Goal: Transaction & Acquisition: Purchase product/service

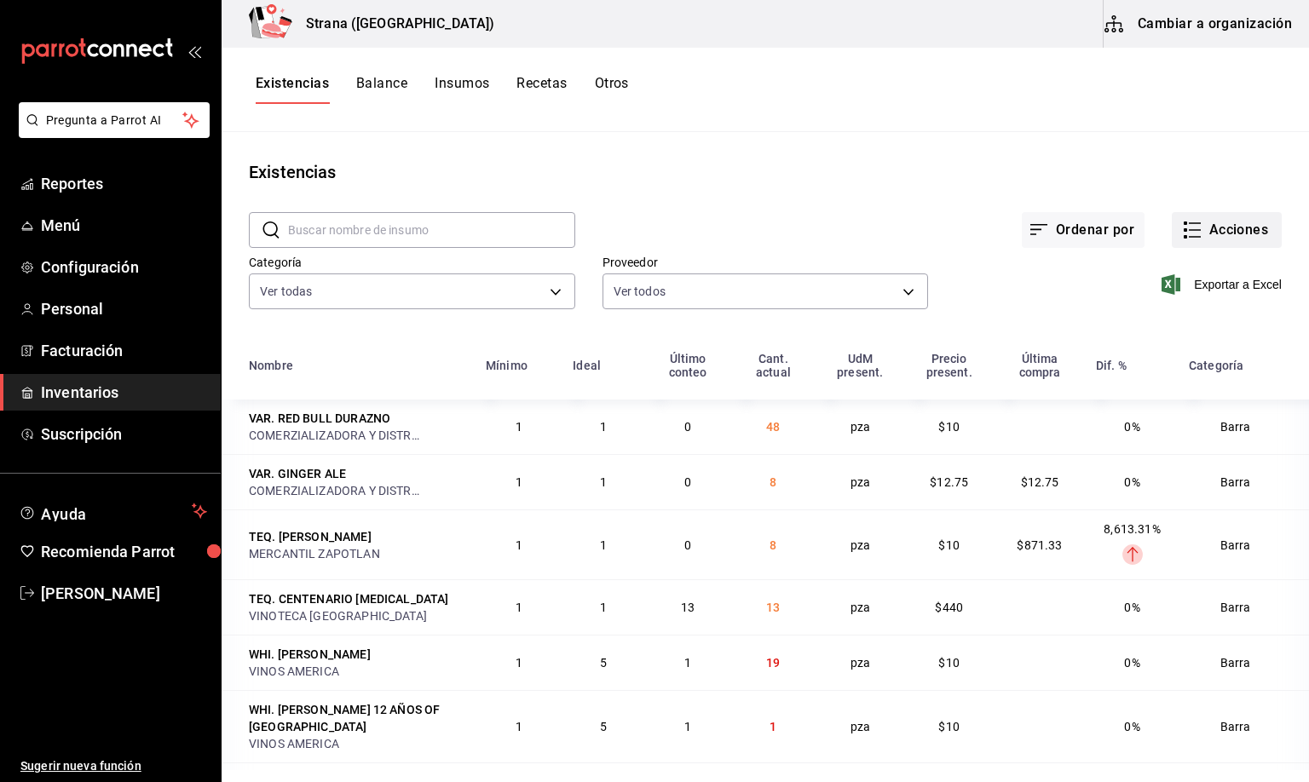
click at [1197, 236] on button "Acciones" at bounding box center [1226, 230] width 110 height 36
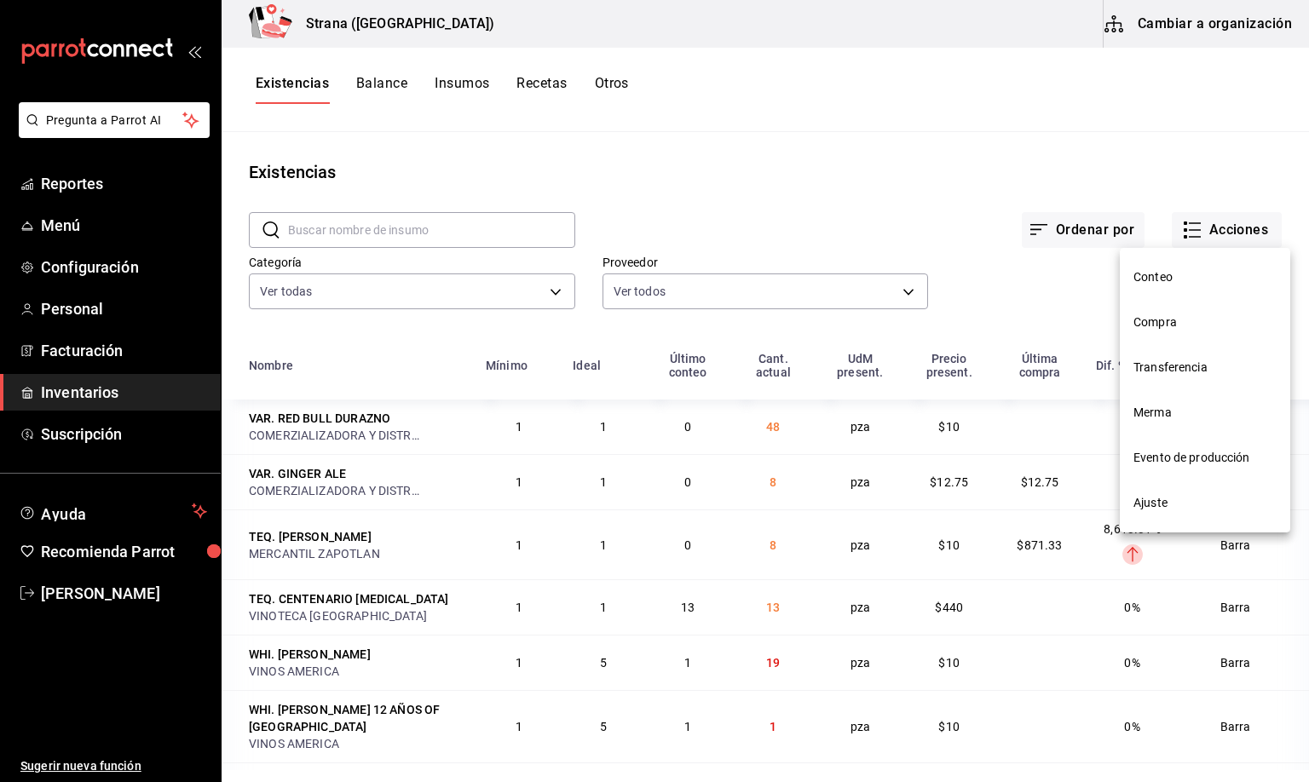
click at [1145, 325] on span "Compra" at bounding box center [1204, 323] width 143 height 18
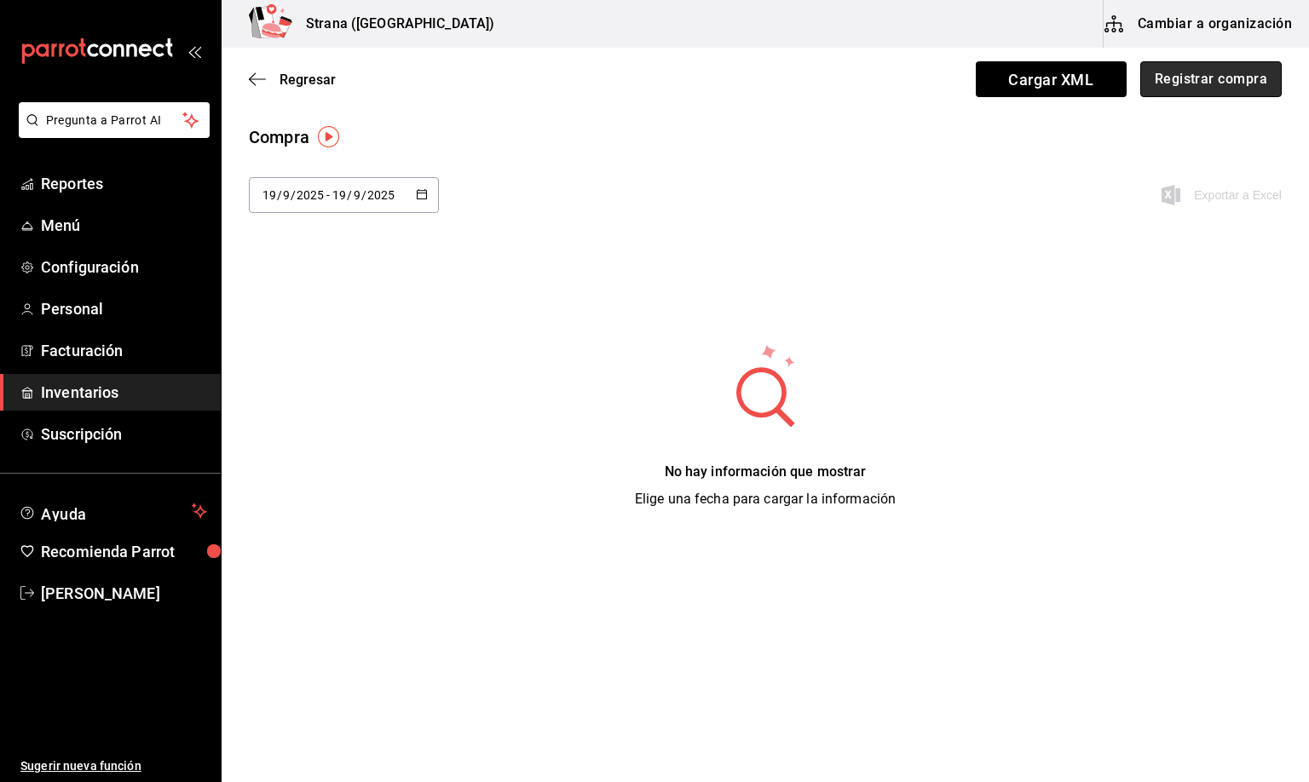
click at [1188, 75] on button "Registrar compra" at bounding box center [1210, 79] width 141 height 36
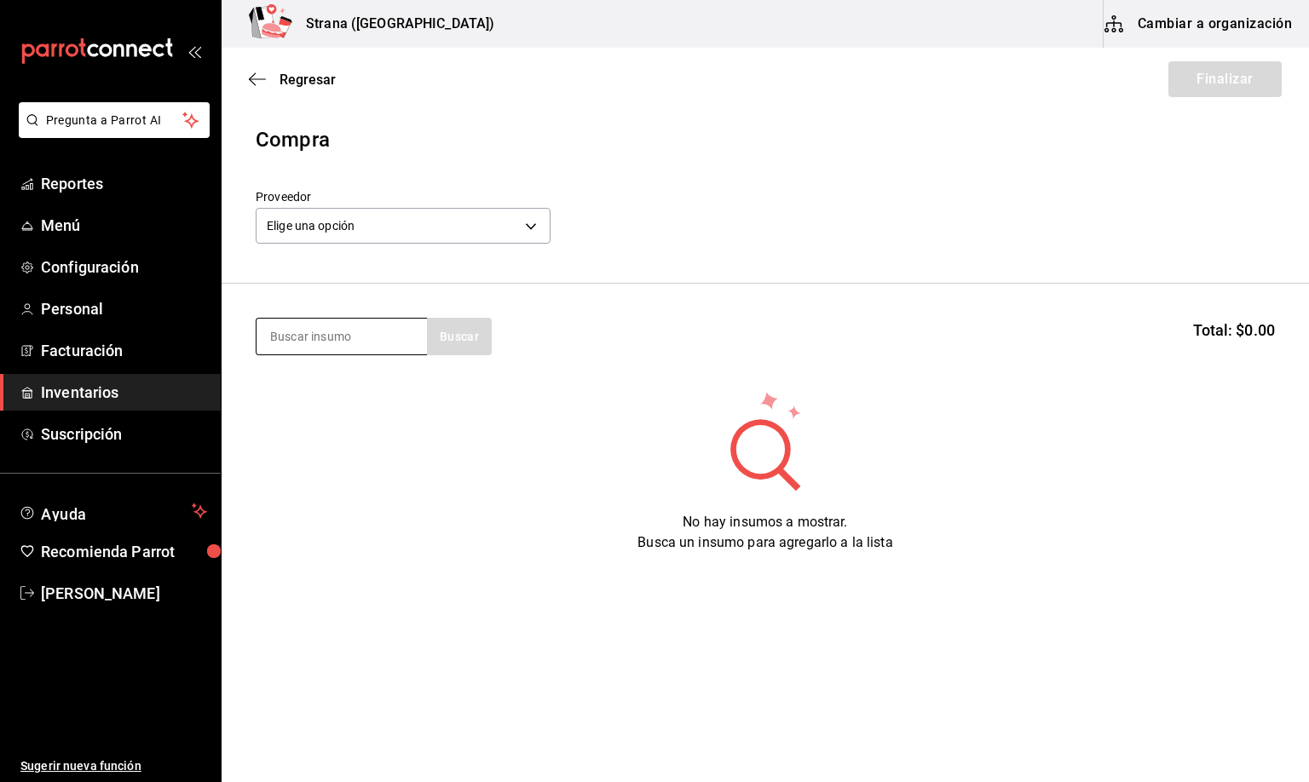
click at [281, 336] on input at bounding box center [341, 337] width 170 height 36
type input "popo"
click at [300, 383] on div "VAR. POPOTES" at bounding box center [331, 386] width 124 height 20
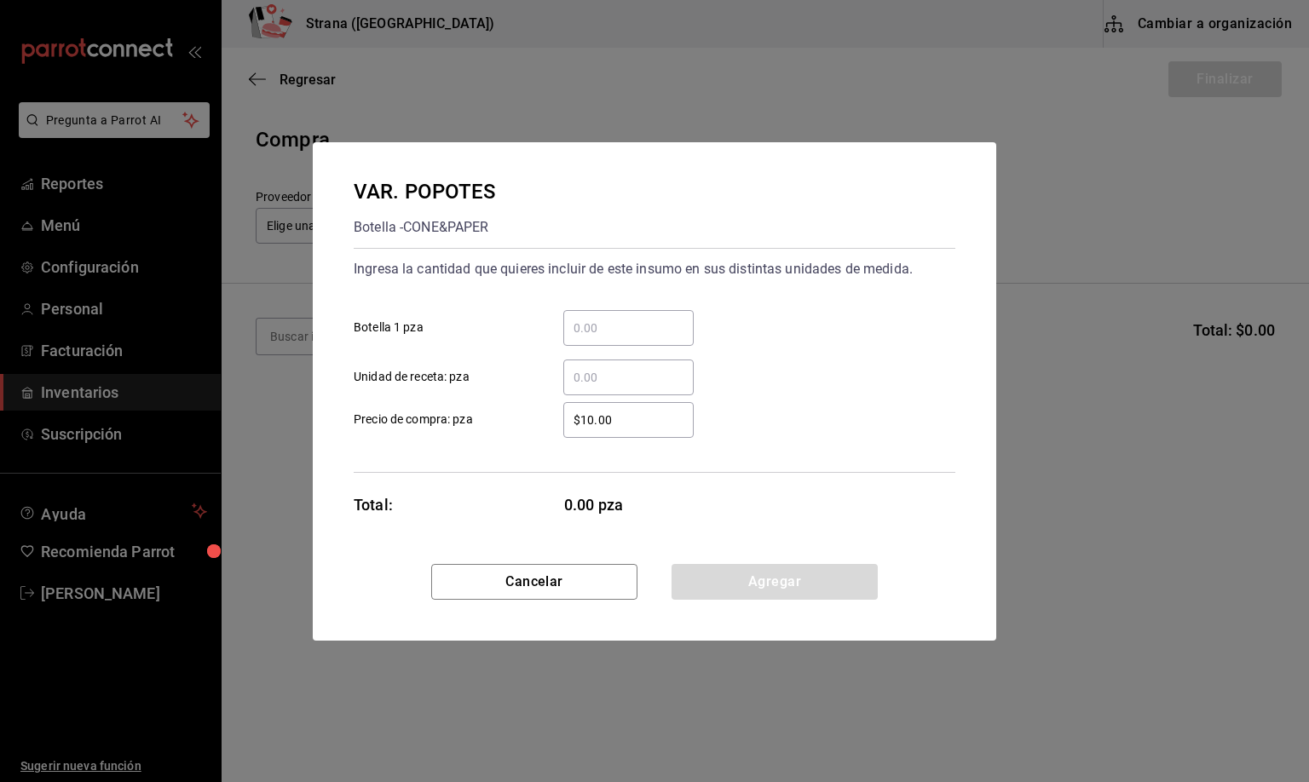
click at [584, 327] on input "​ Botella 1 pza" at bounding box center [628, 328] width 130 height 20
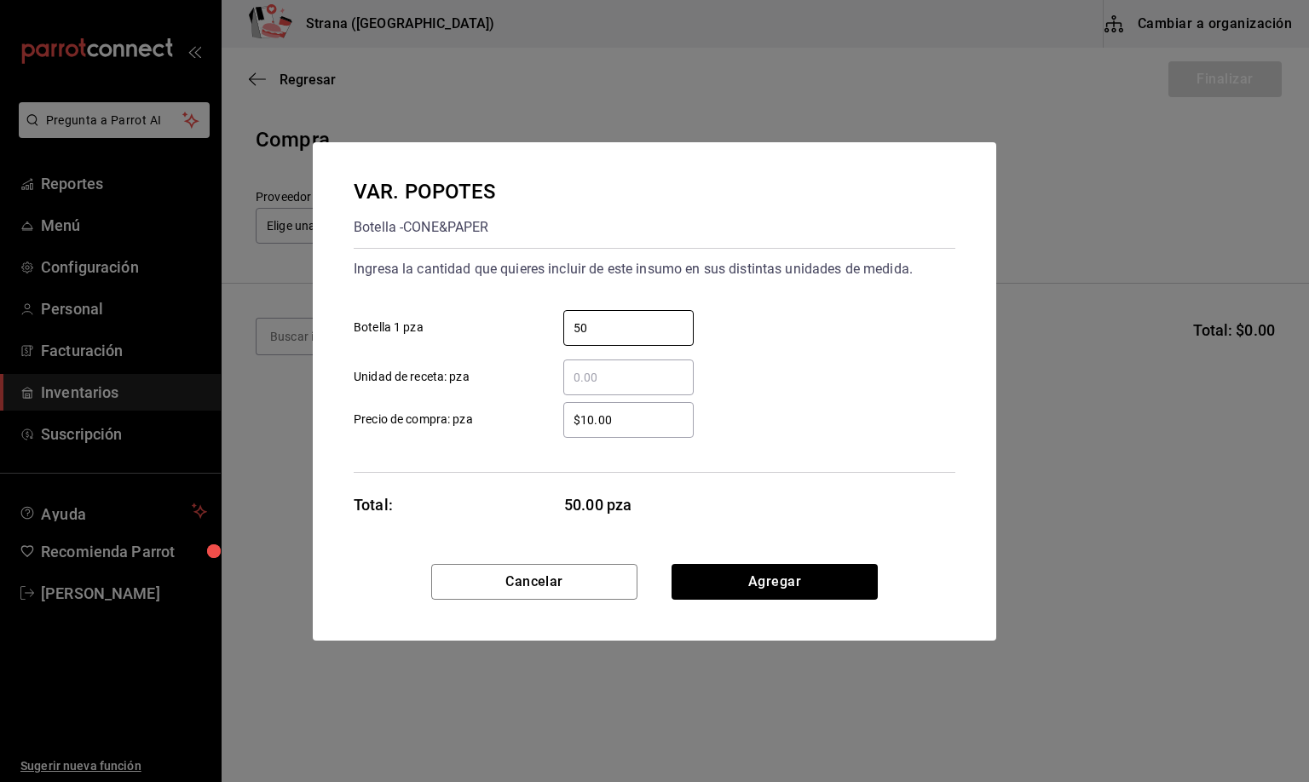
type input "50"
click at [619, 422] on input "$10.00" at bounding box center [628, 420] width 130 height 20
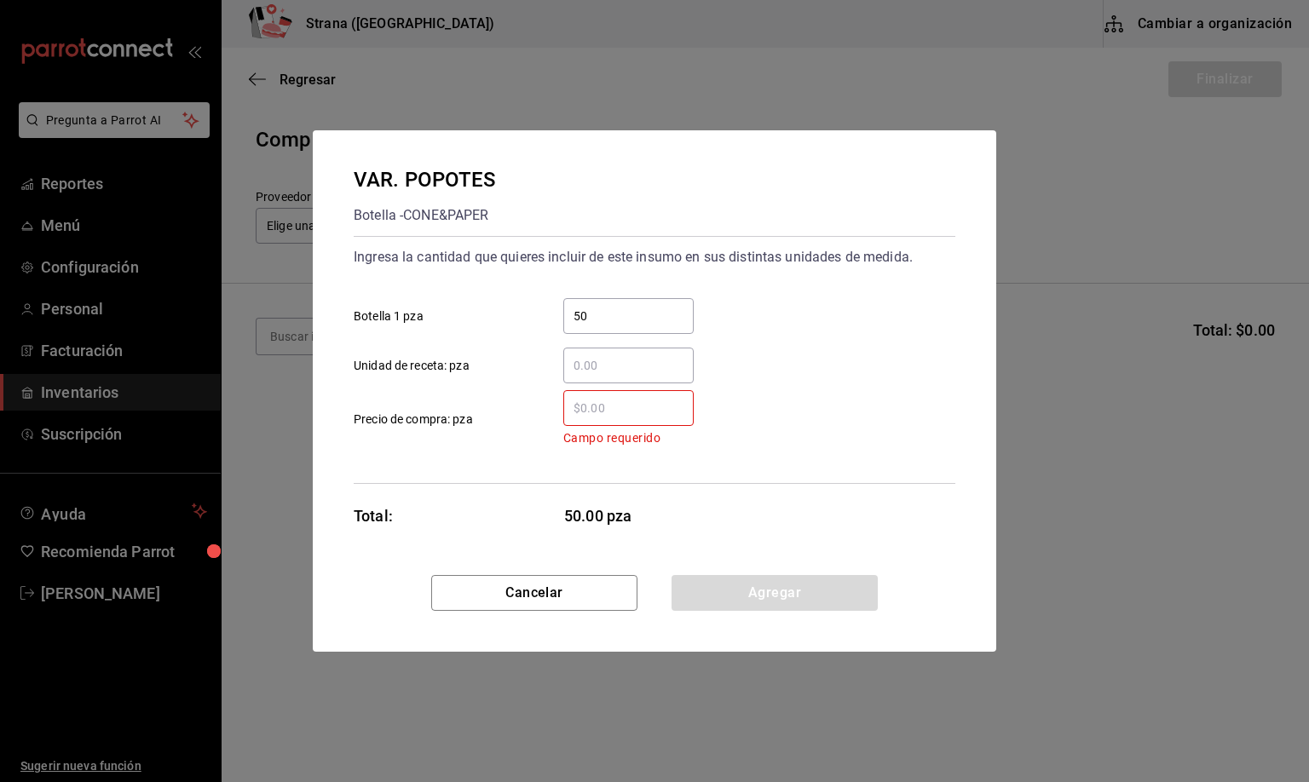
click at [593, 312] on input "50" at bounding box center [628, 316] width 130 height 20
drag, startPoint x: 611, startPoint y: 304, endPoint x: 639, endPoint y: 277, distance: 39.2
click at [618, 296] on div "50 ​ Botella 1 pza" at bounding box center [647, 309] width 615 height 49
click at [532, 607] on button "Cancelar" at bounding box center [534, 593] width 206 height 36
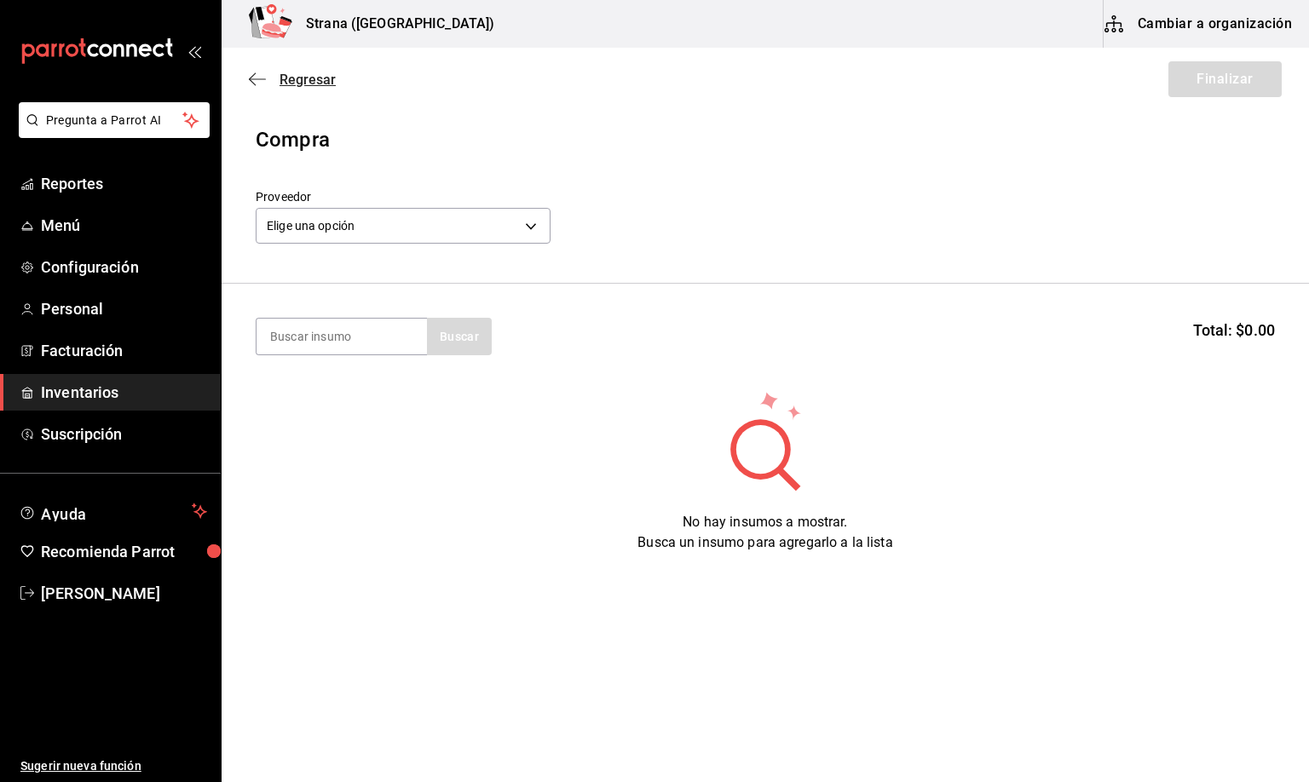
click at [290, 74] on span "Regresar" at bounding box center [307, 80] width 56 height 16
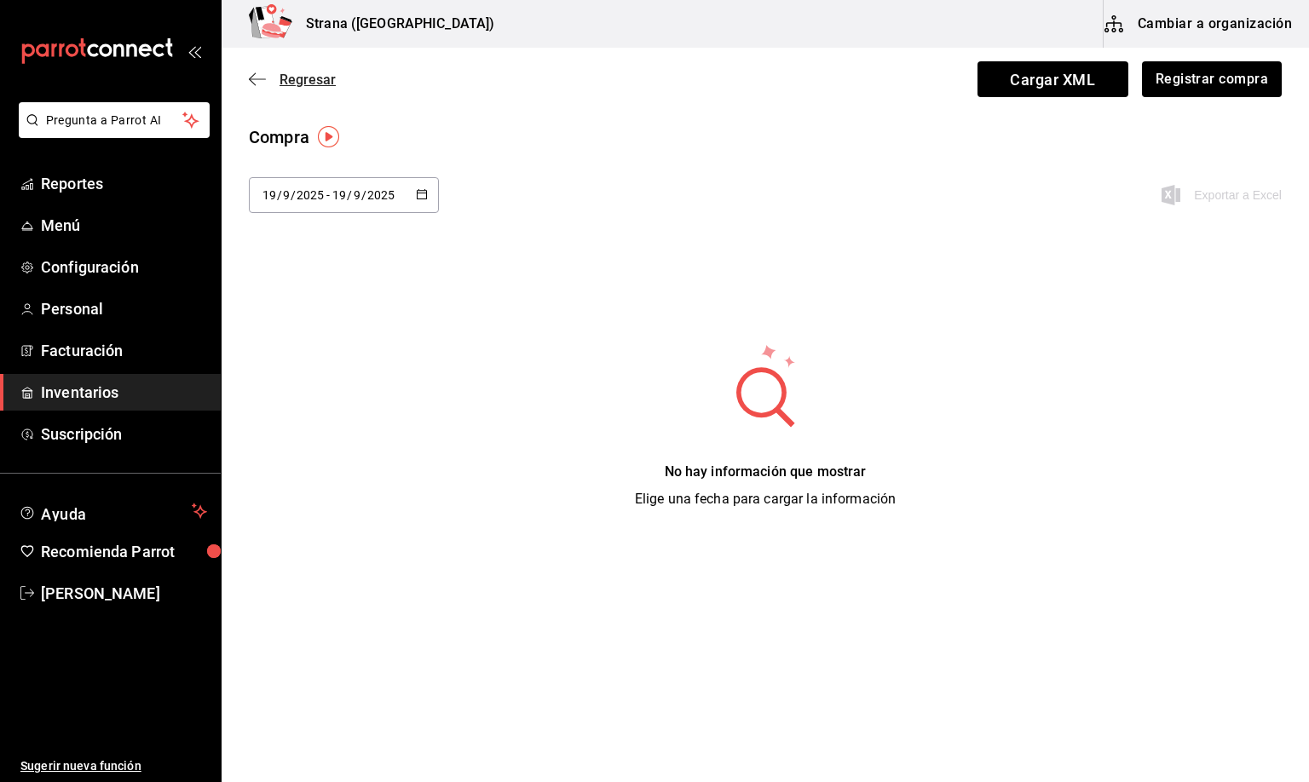
click at [305, 80] on span "Regresar" at bounding box center [307, 80] width 56 height 16
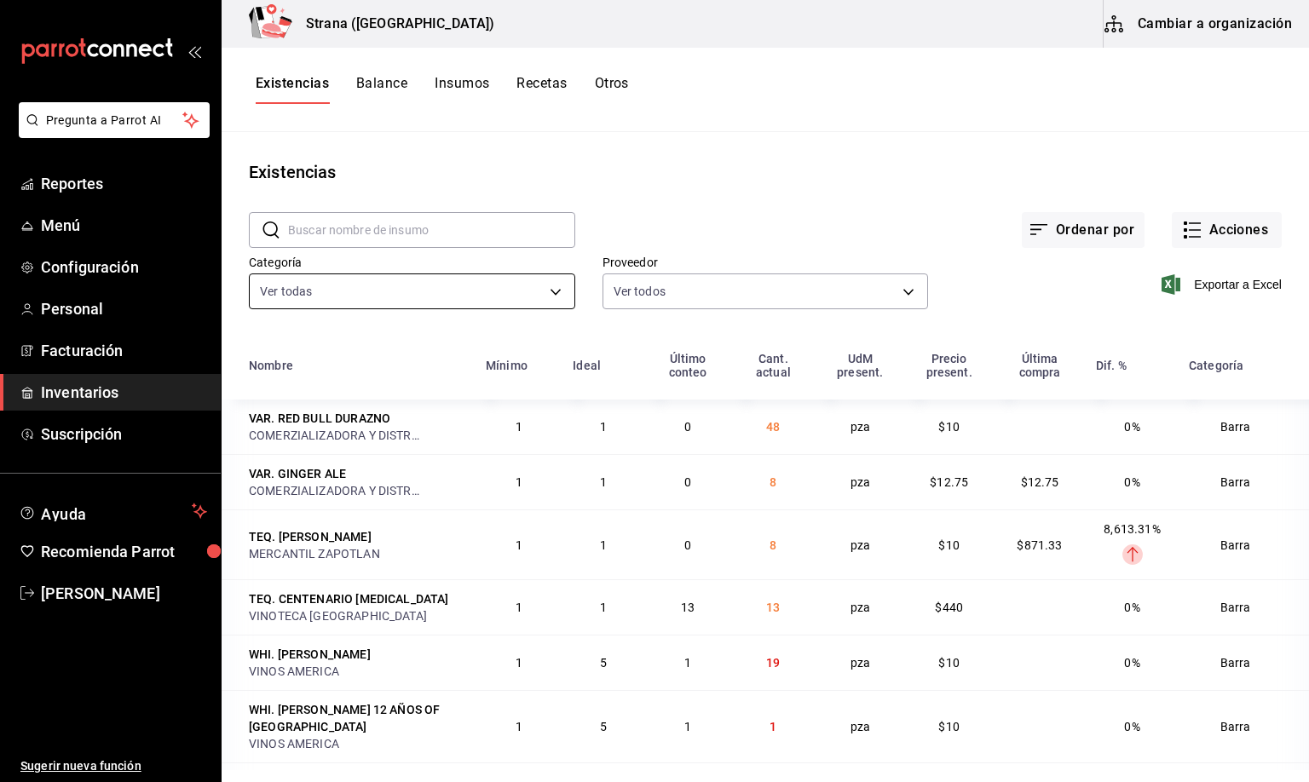
click at [317, 289] on body "Pregunta a Parrot AI Reportes Menú Configuración Personal Facturación Inventari…" at bounding box center [654, 385] width 1309 height 770
click at [310, 410] on span "[PERSON_NAME]" at bounding box center [426, 408] width 254 height 18
type input "22ec9f2c-e042-44ea-8d53-bf0e1d8c11ed"
checkbox input "false"
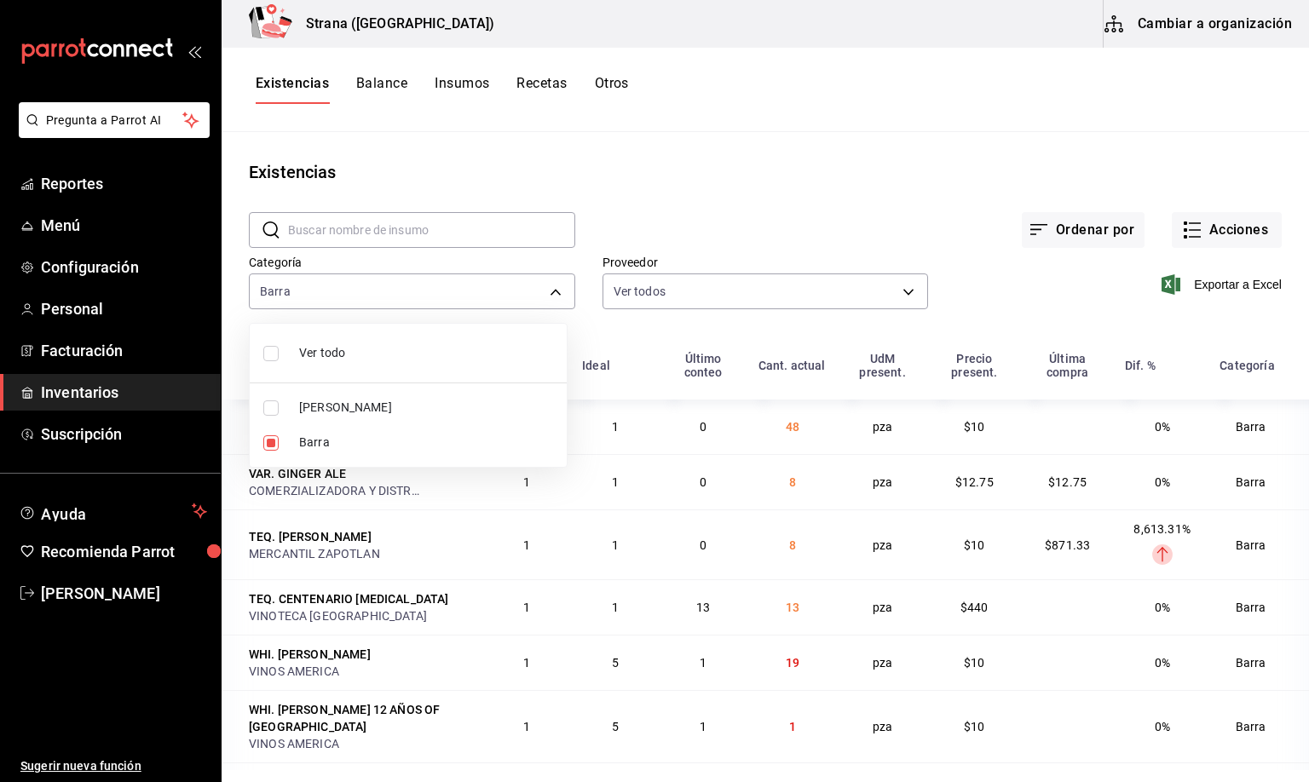
click at [292, 93] on div at bounding box center [654, 391] width 1309 height 782
click at [1211, 285] on span "Exportar a Excel" at bounding box center [1223, 284] width 117 height 20
